Goal: Information Seeking & Learning: Learn about a topic

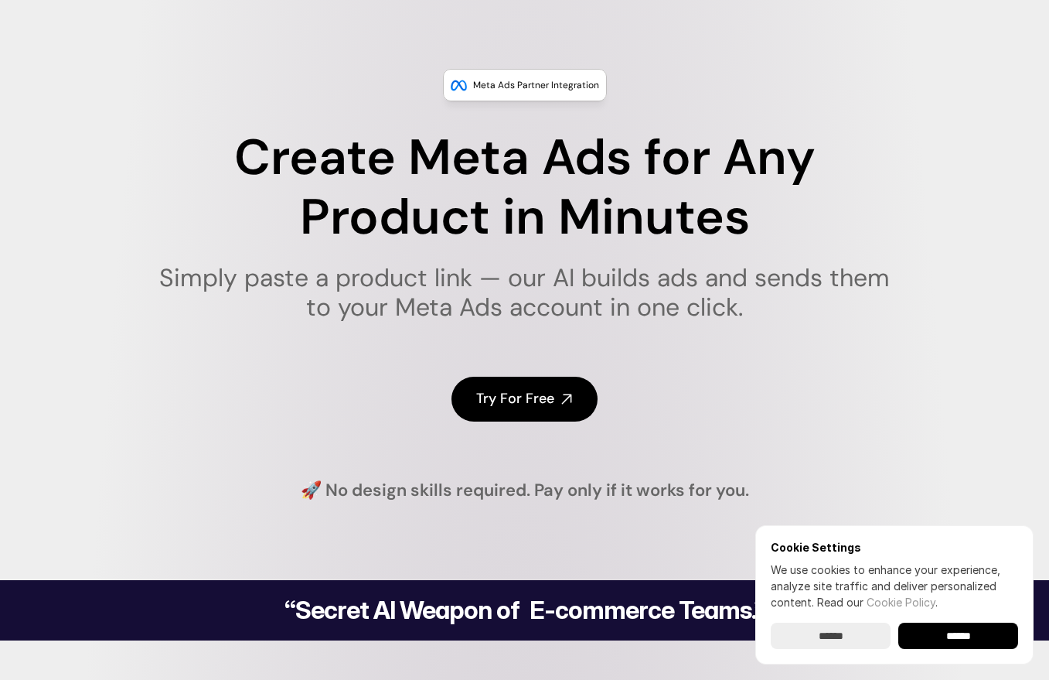
scroll to position [155, 0]
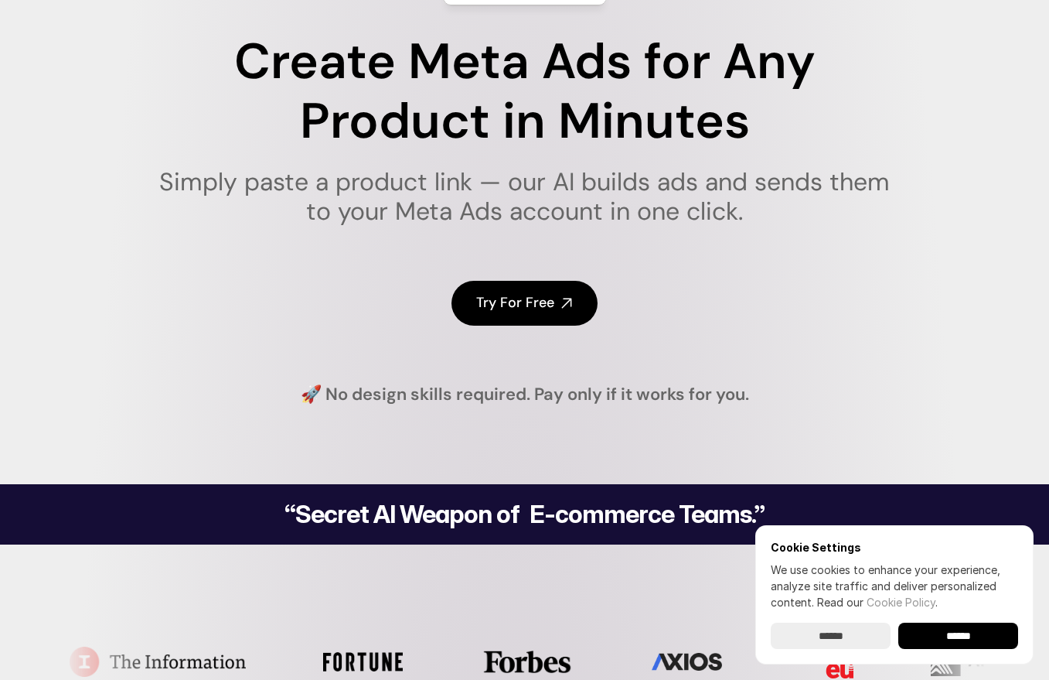
click at [990, 641] on input "******" at bounding box center [958, 635] width 120 height 26
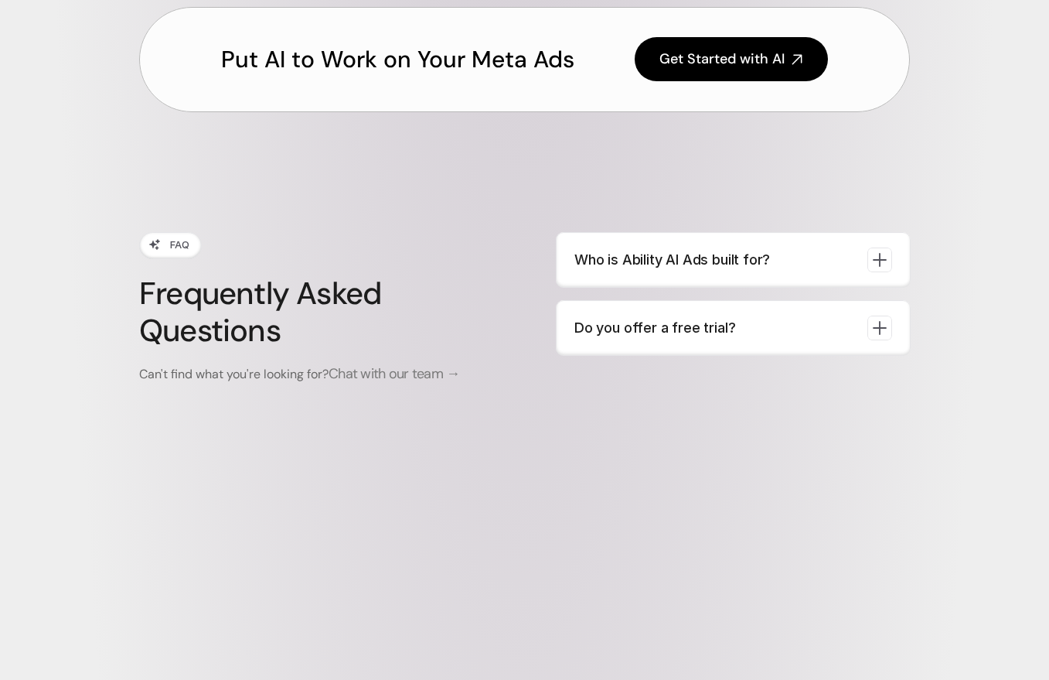
scroll to position [5722, 0]
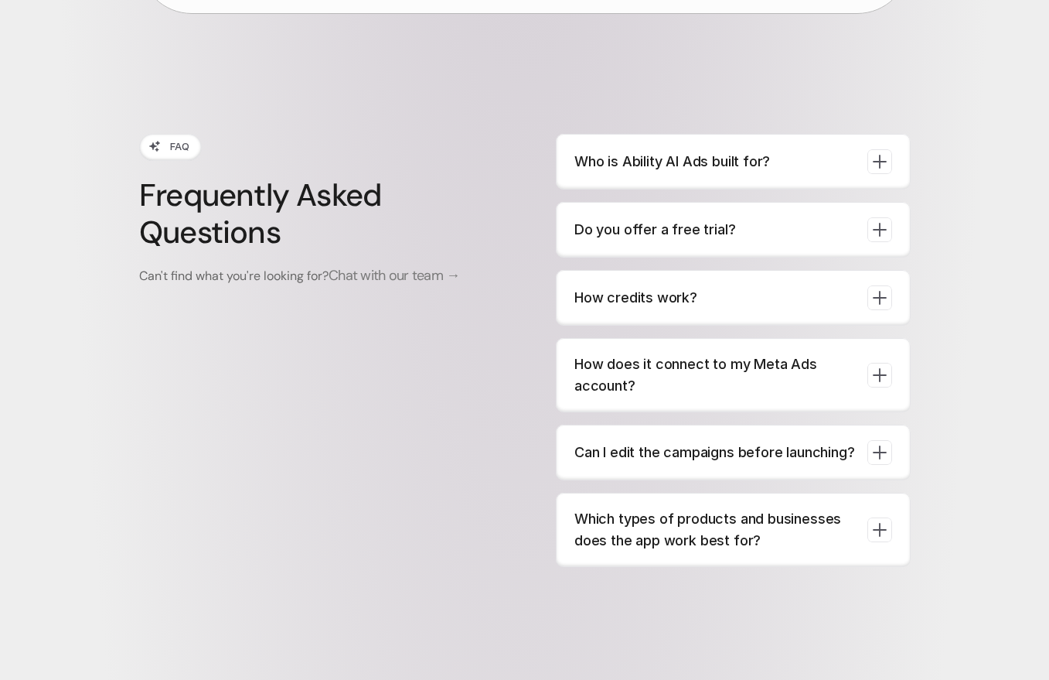
click at [734, 302] on p "How credits work?" at bounding box center [714, 298] width 281 height 22
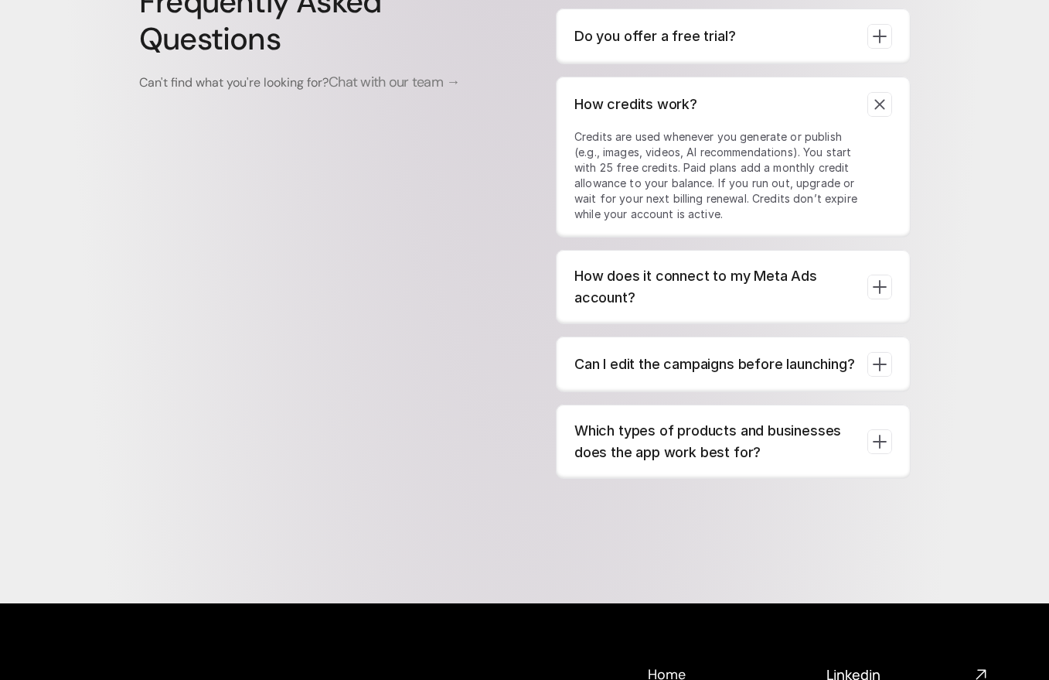
scroll to position [5954, 0]
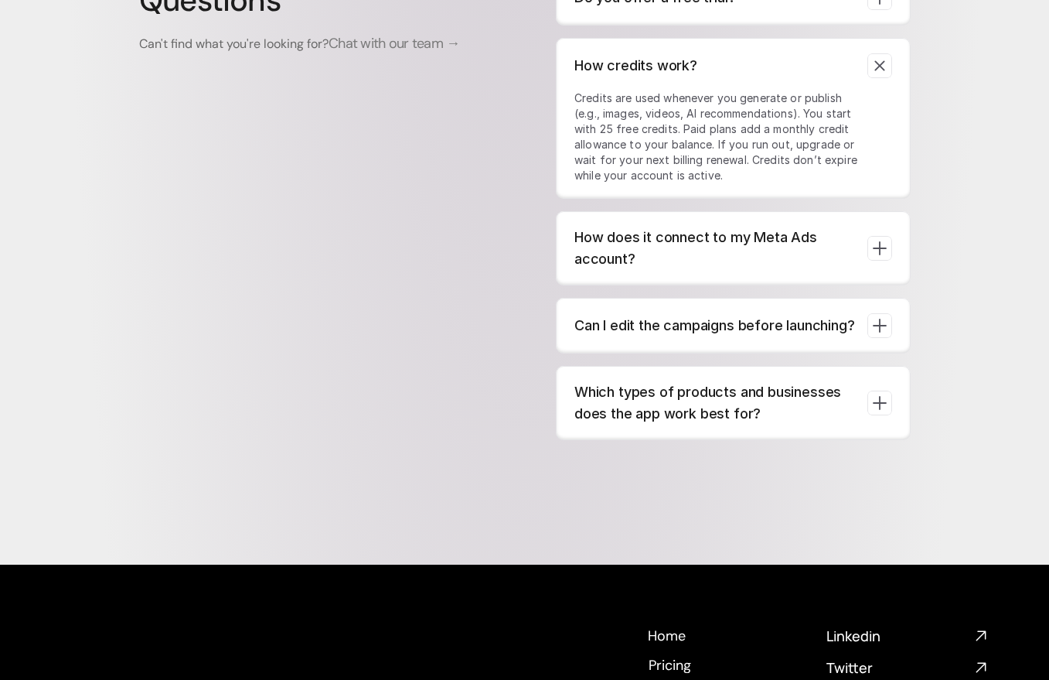
click at [755, 336] on p "Can I edit the campaigns before launching?" at bounding box center [714, 326] width 281 height 22
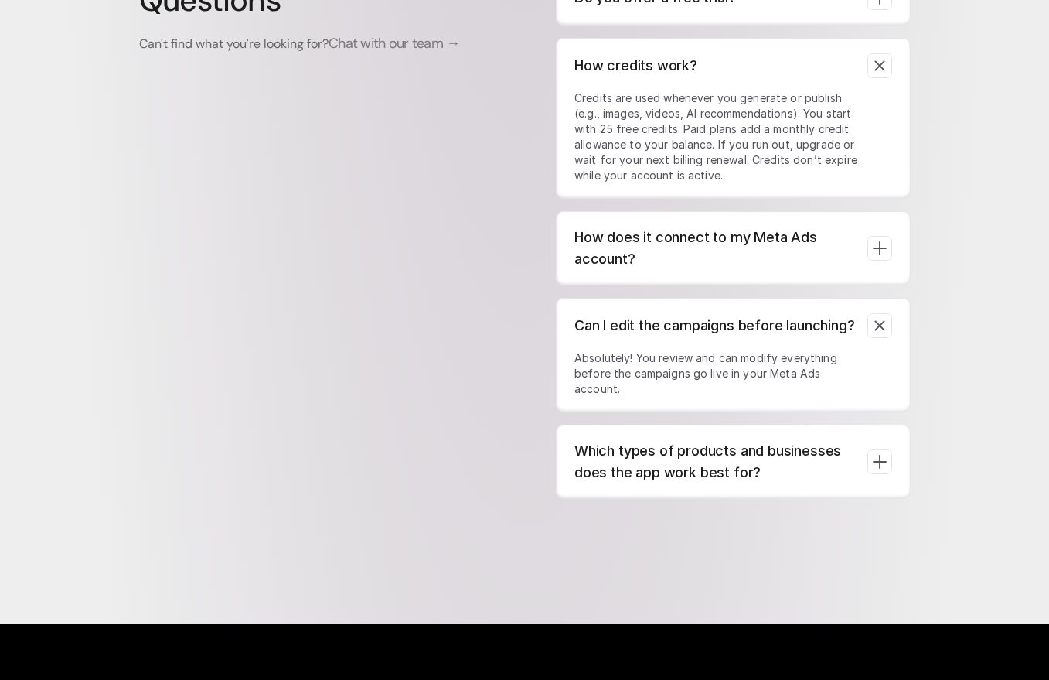
click at [680, 467] on p "Which types of products and businesses does the app work best for?" at bounding box center [714, 461] width 281 height 43
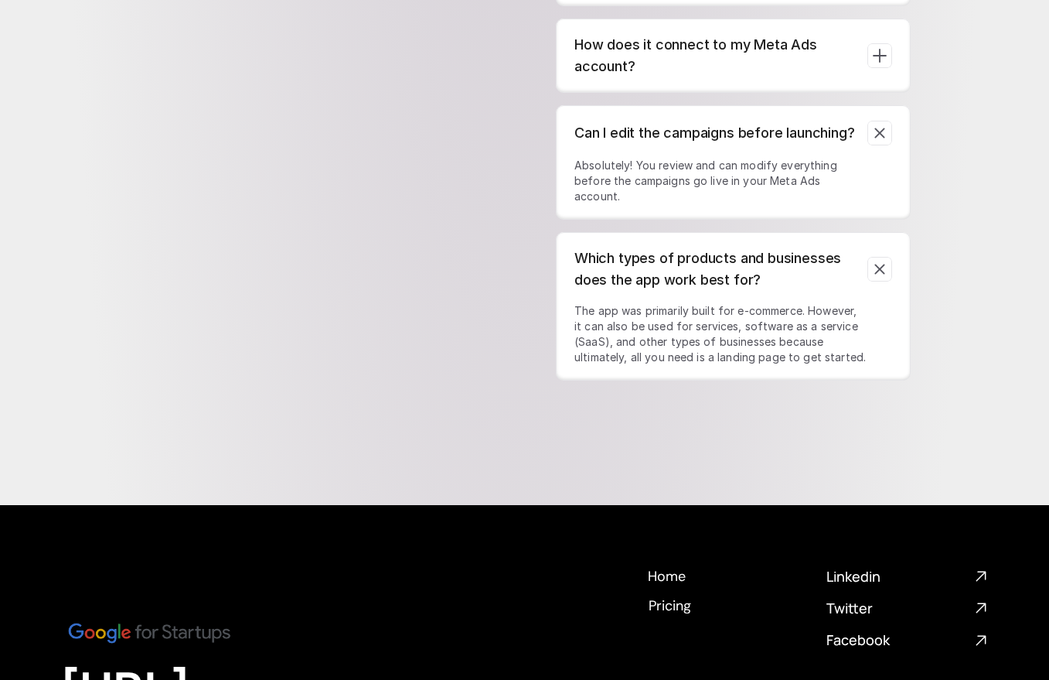
scroll to position [6263, 0]
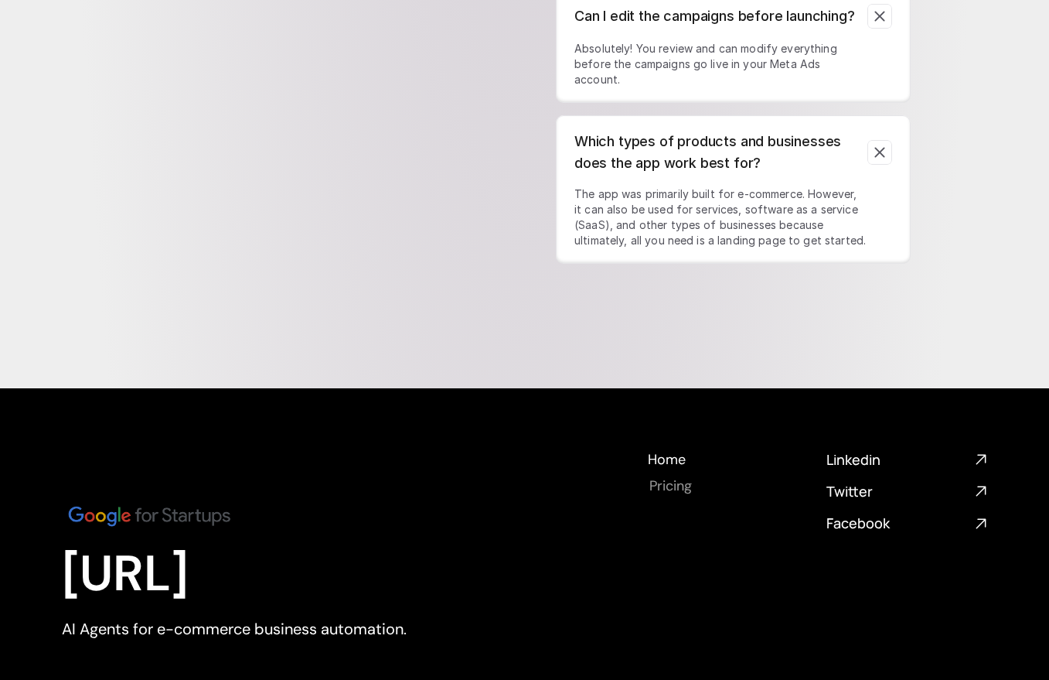
click at [680, 490] on h4 "Pricing" at bounding box center [670, 485] width 43 height 19
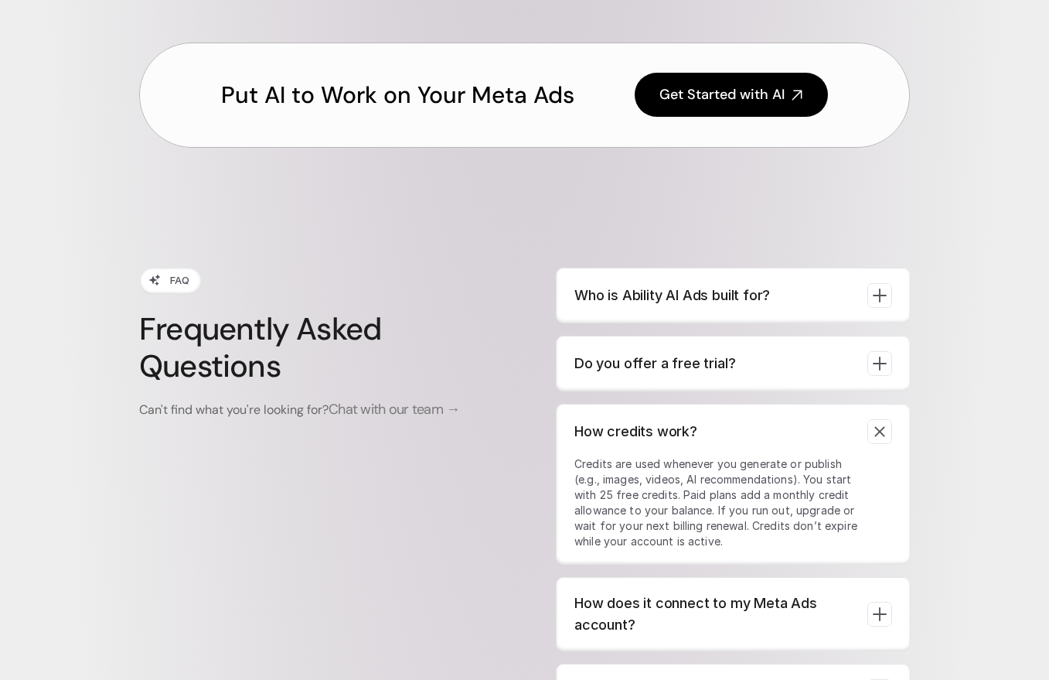
scroll to position [5617, 0]
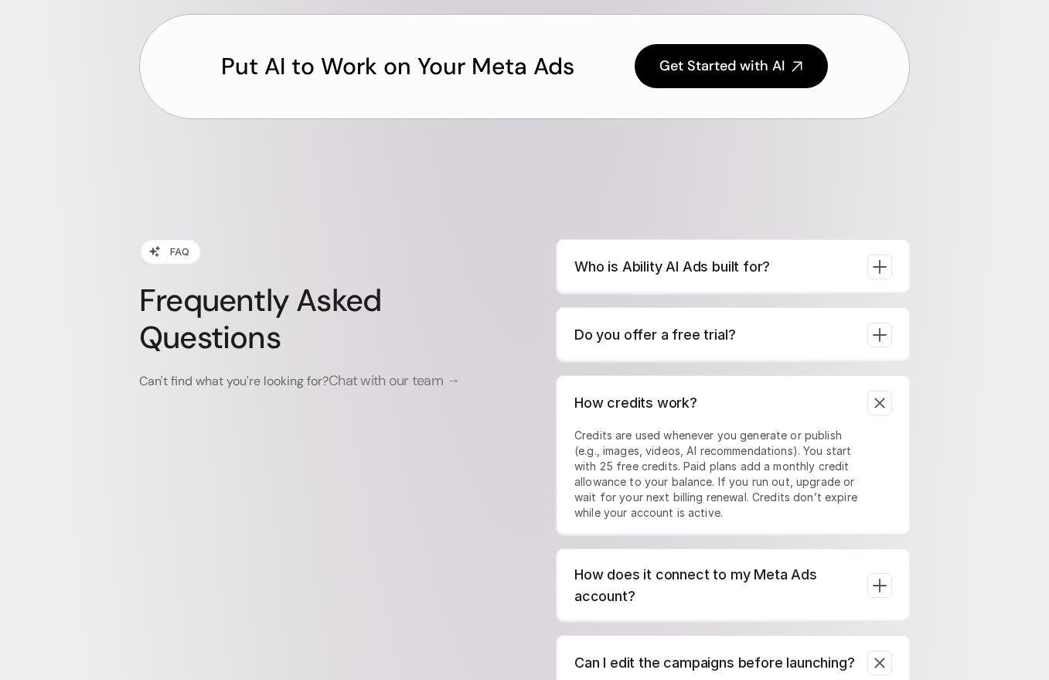
click at [407, 378] on span "Chat with our team →" at bounding box center [394, 379] width 131 height 19
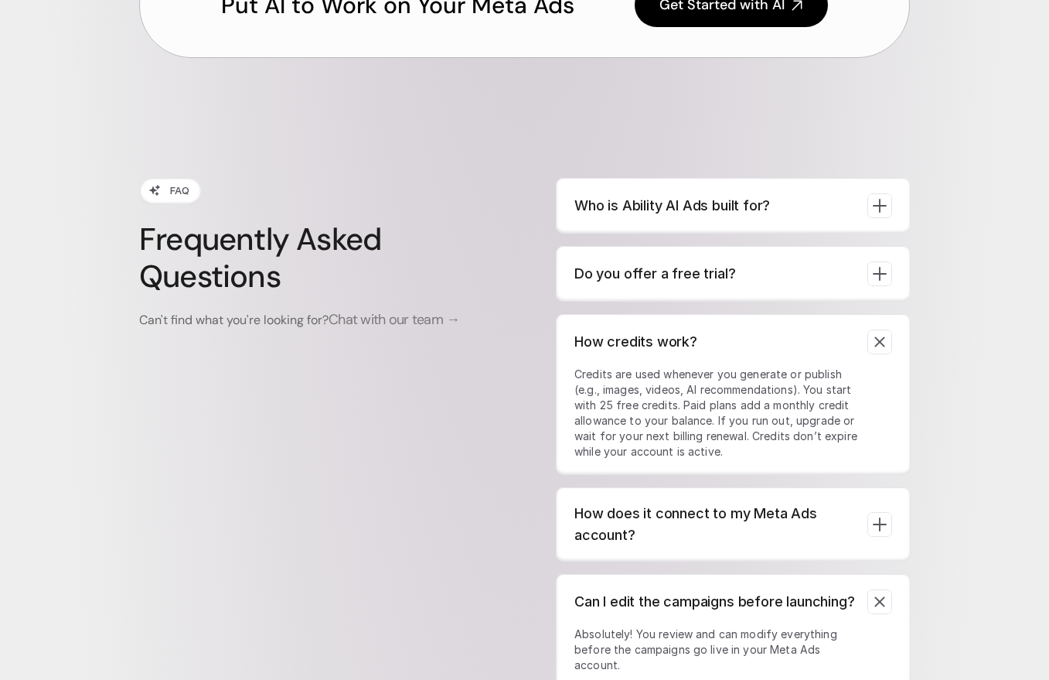
scroll to position [5694, 0]
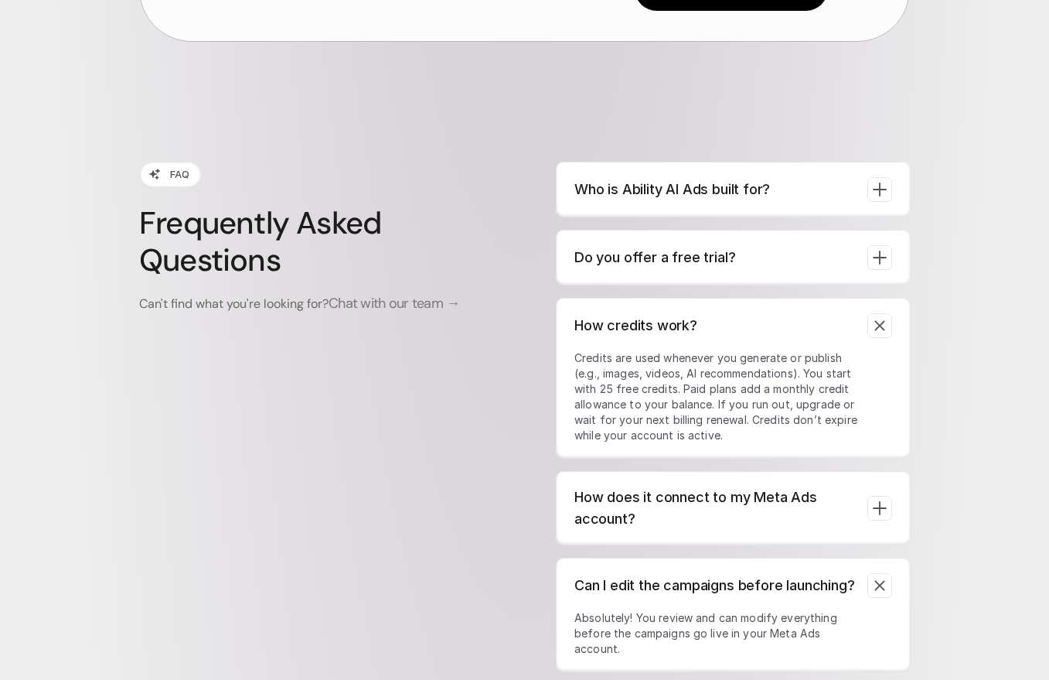
click at [421, 304] on span "Chat with our team →" at bounding box center [394, 302] width 131 height 19
click at [754, 260] on p "Do you offer a free trial?" at bounding box center [714, 258] width 281 height 22
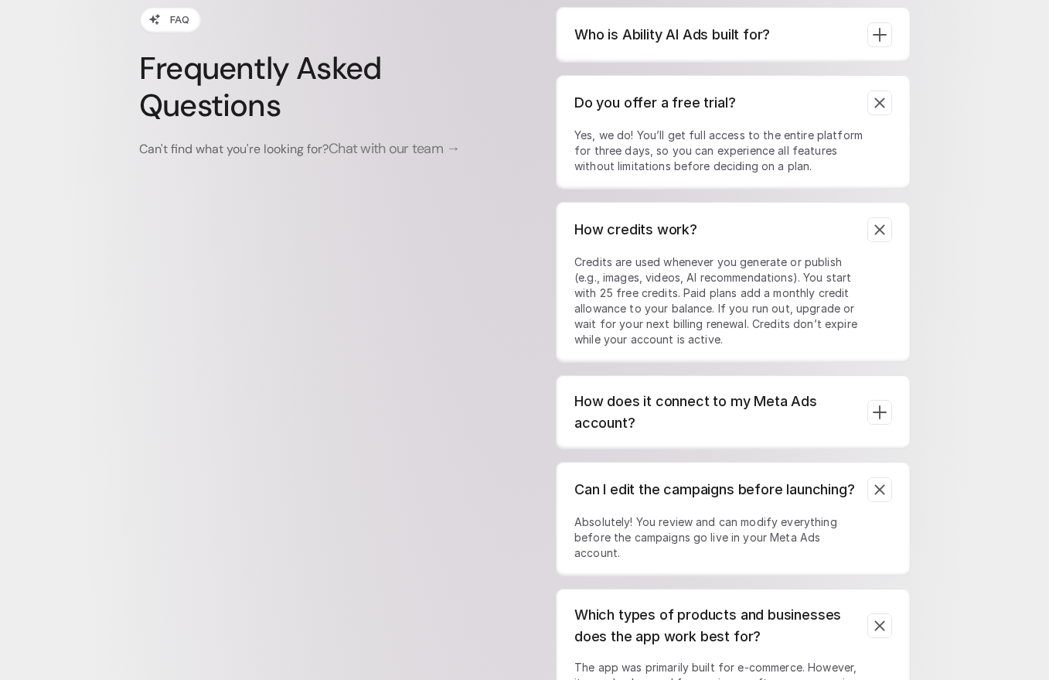
scroll to position [6003, 0]
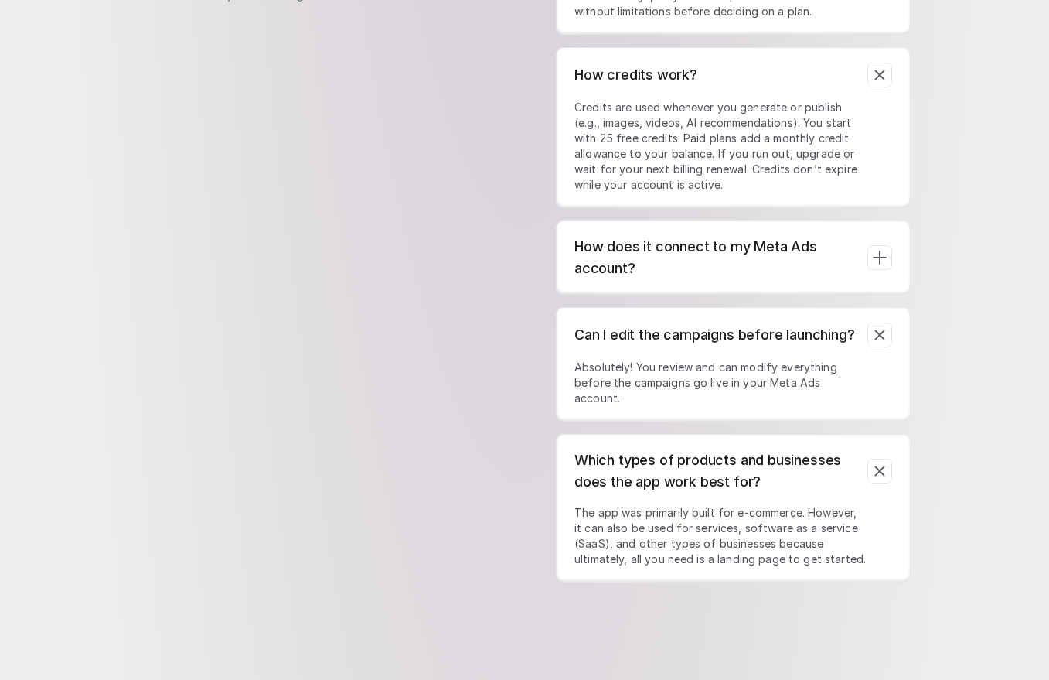
click at [755, 261] on p "How does it connect to my Meta Ads account?" at bounding box center [714, 257] width 281 height 43
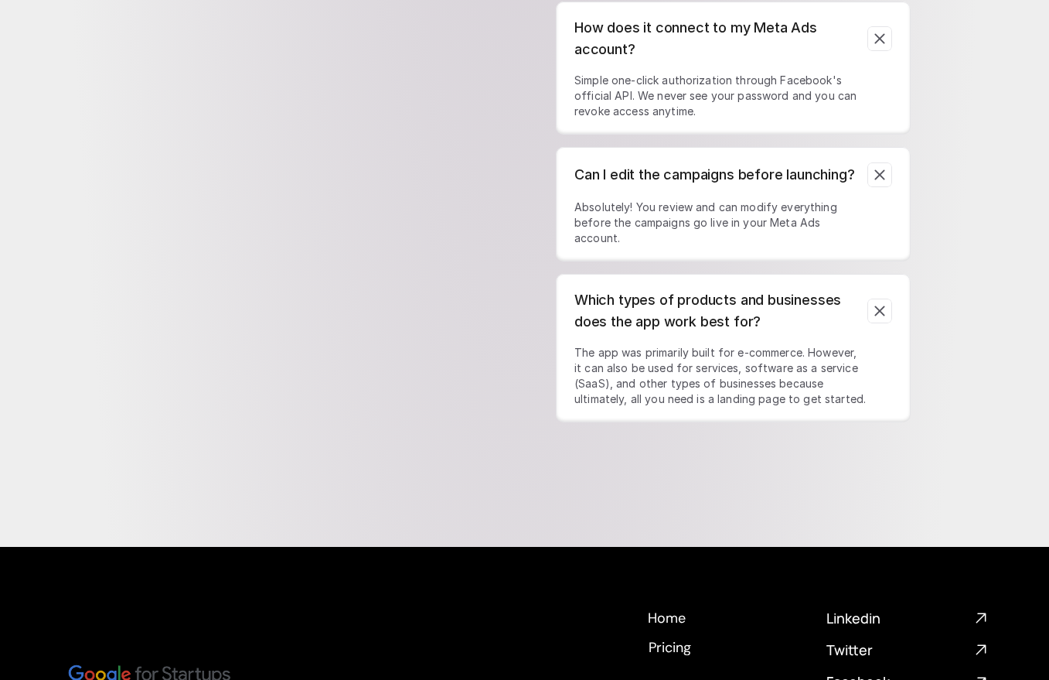
scroll to position [6235, 0]
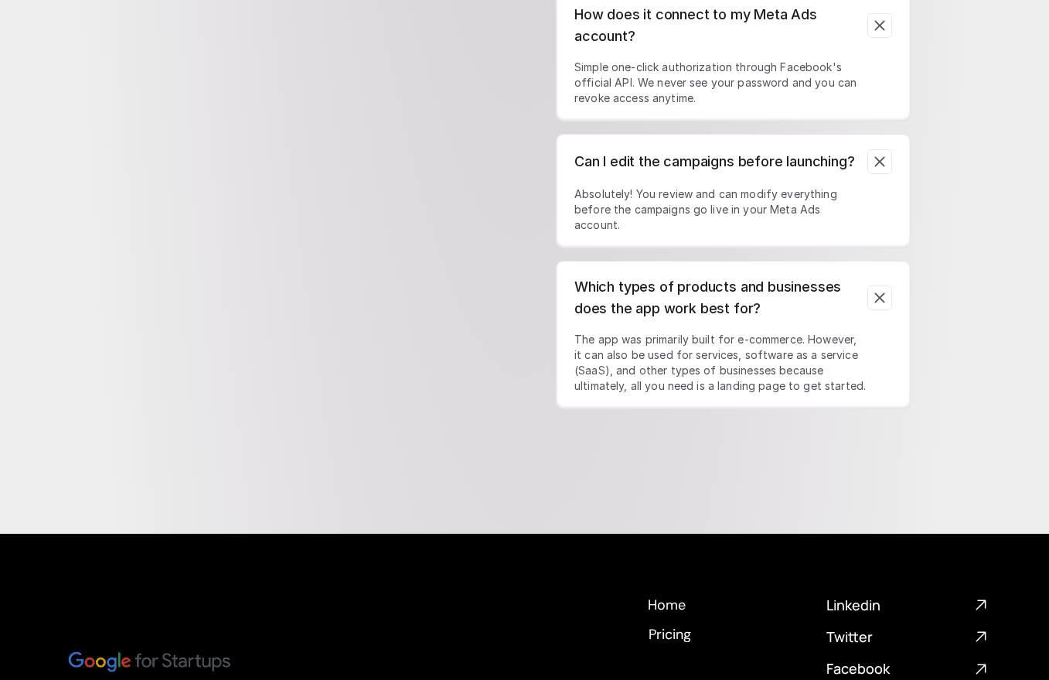
click at [708, 373] on p "The app was primarily built for e-commerce. However, it can also be used for se…" at bounding box center [720, 363] width 293 height 62
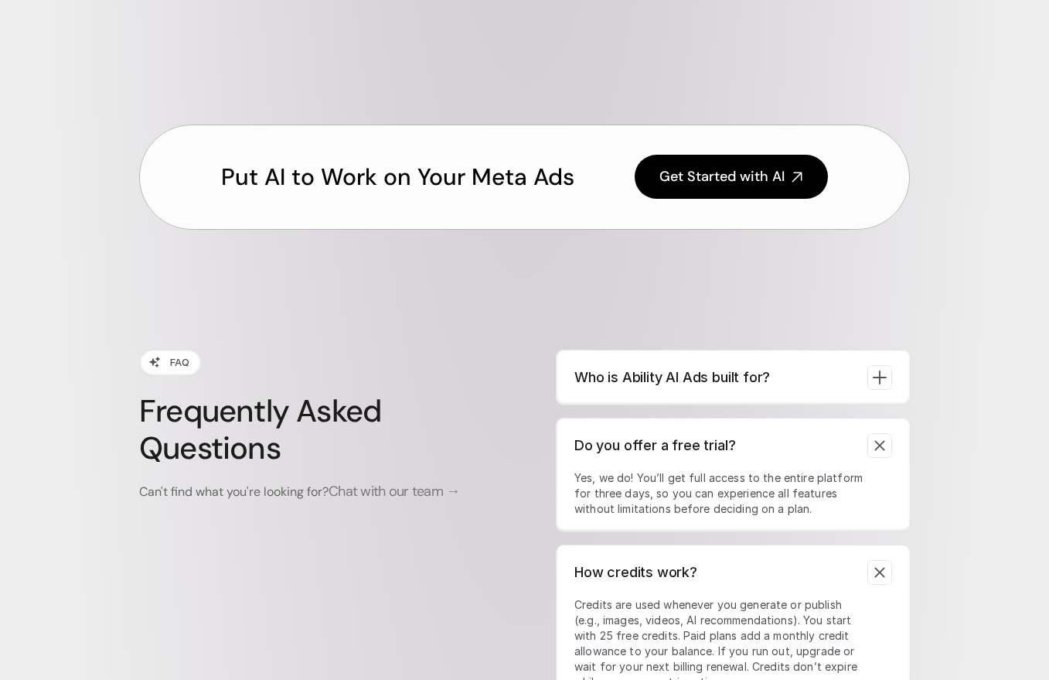
scroll to position [5644, 0]
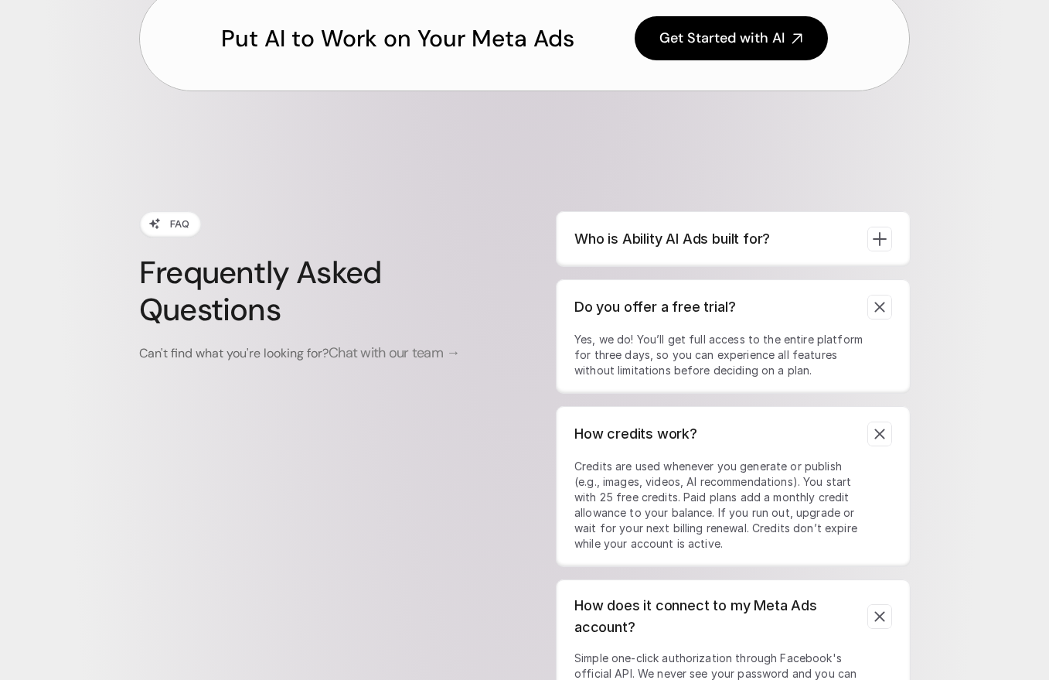
click at [598, 244] on p "Who is Ability AI Ads built for?" at bounding box center [714, 239] width 281 height 22
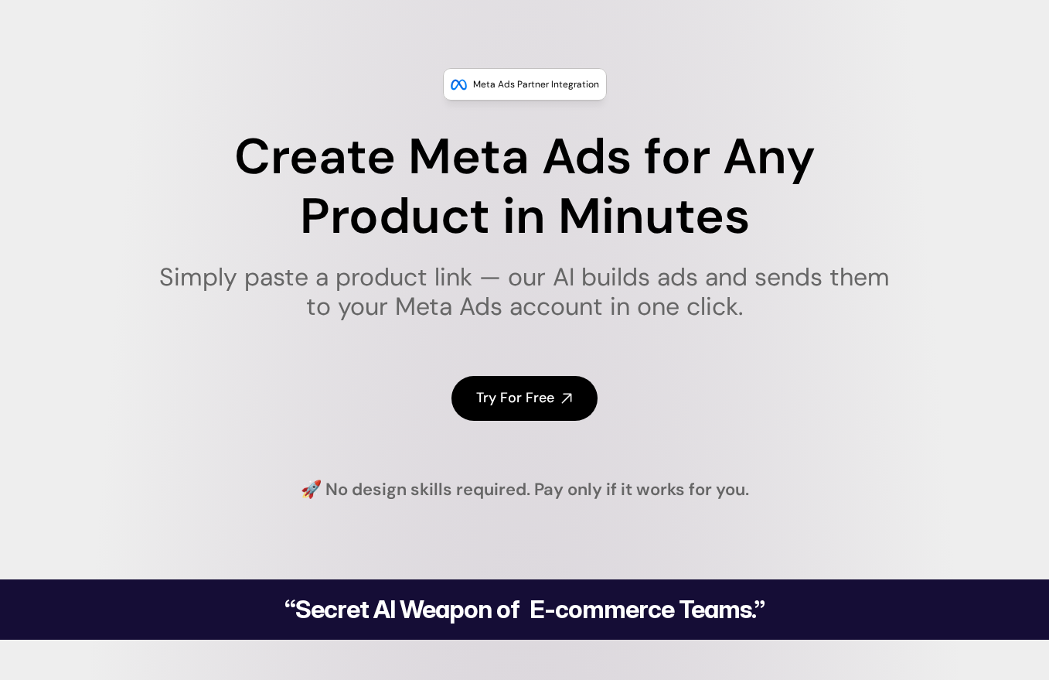
scroll to position [0, 0]
